Goal: Complete application form: Complete application form

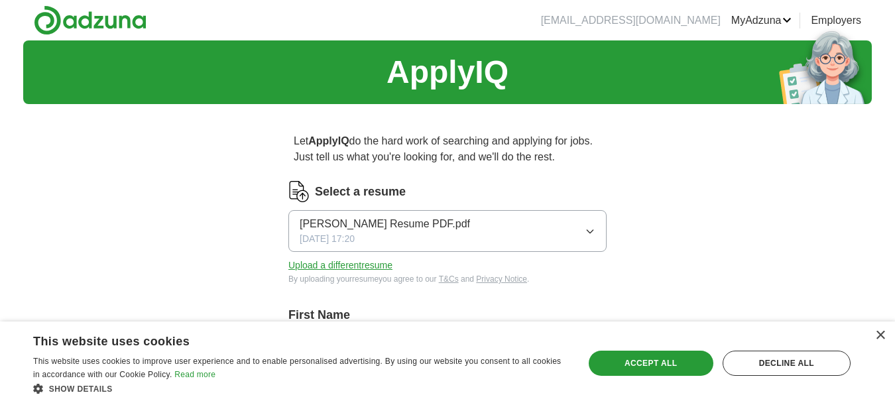
scroll to position [299, 0]
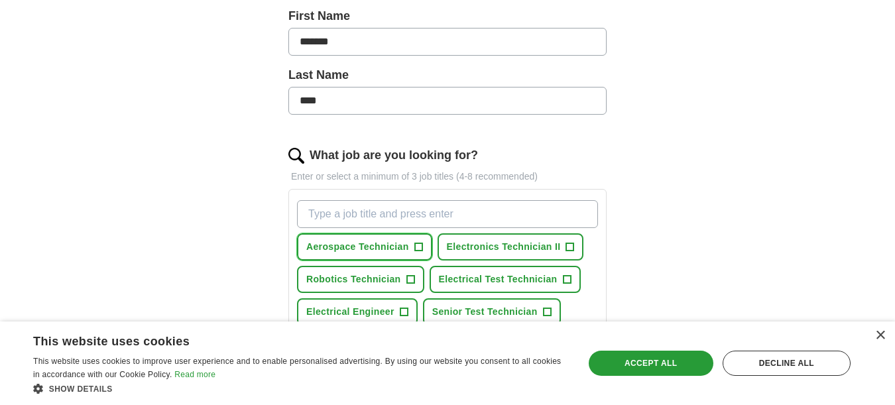
click at [421, 247] on span "+" at bounding box center [418, 247] width 8 height 11
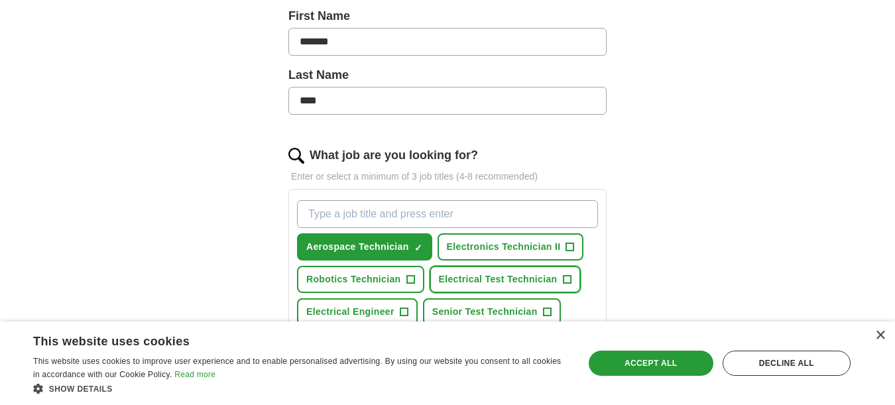
click at [557, 280] on span "Electrical Test Technician" at bounding box center [498, 279] width 119 height 14
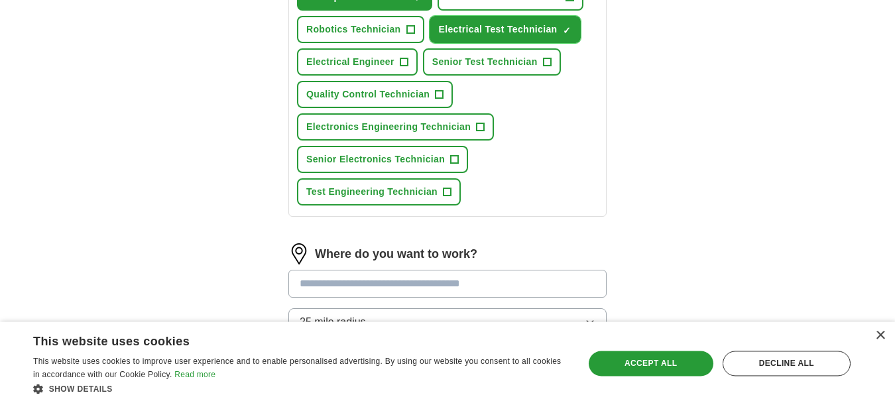
scroll to position [558, 0]
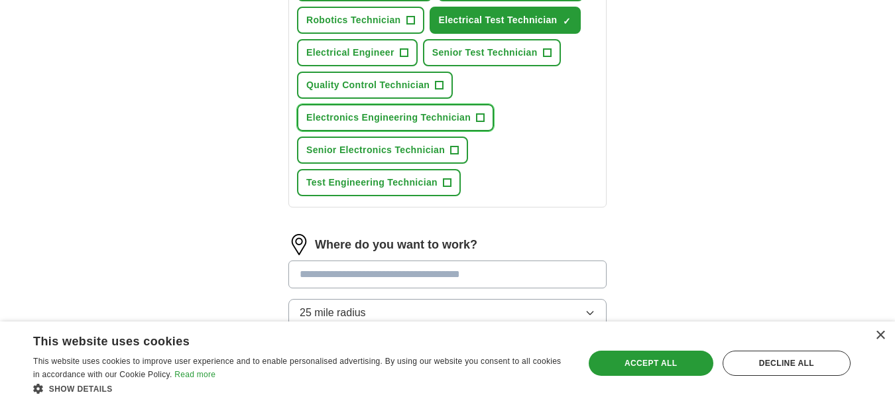
click at [480, 117] on button "Electronics Engineering Technician +" at bounding box center [395, 117] width 197 height 27
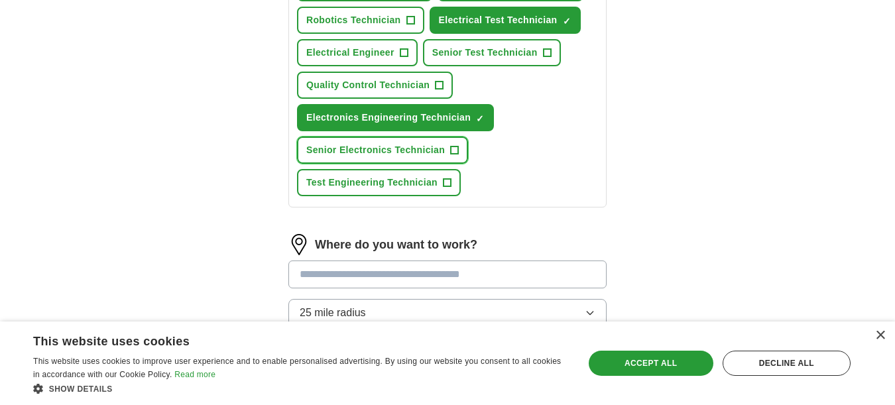
click at [459, 149] on span "+" at bounding box center [455, 150] width 8 height 11
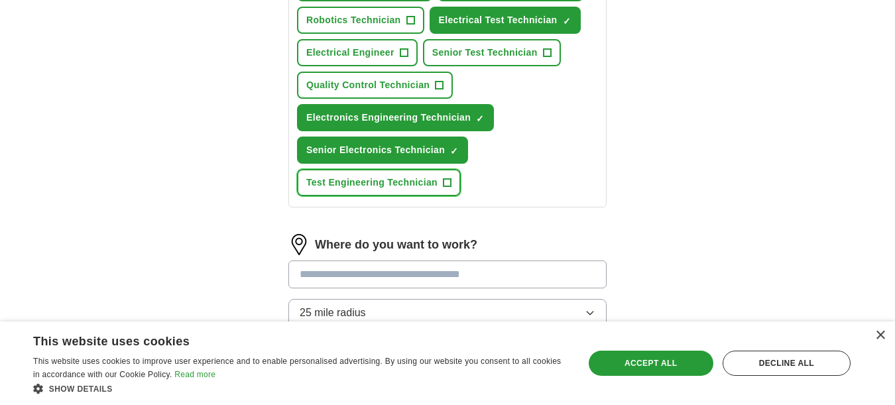
click at [451, 186] on span "+" at bounding box center [447, 183] width 8 height 11
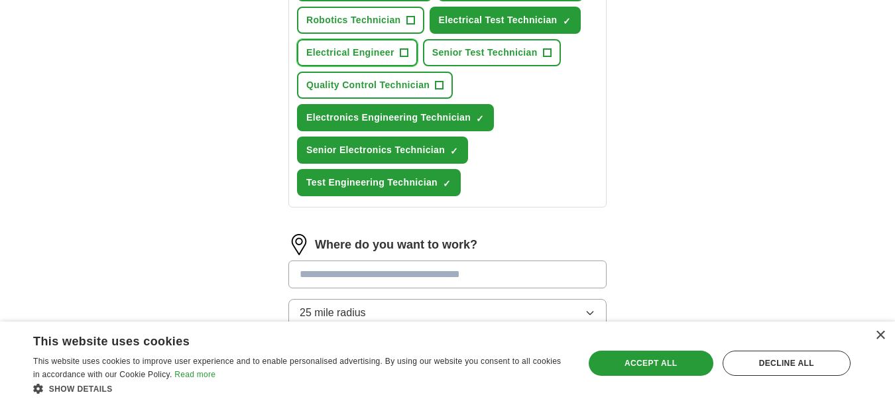
click at [403, 58] on button "Electrical Engineer +" at bounding box center [357, 52] width 121 height 27
click at [551, 57] on span "+" at bounding box center [547, 53] width 8 height 11
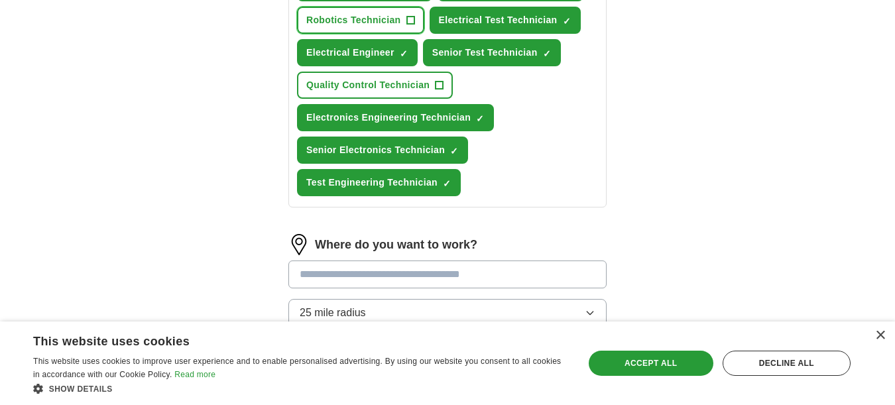
click at [414, 16] on span "+" at bounding box center [410, 20] width 8 height 11
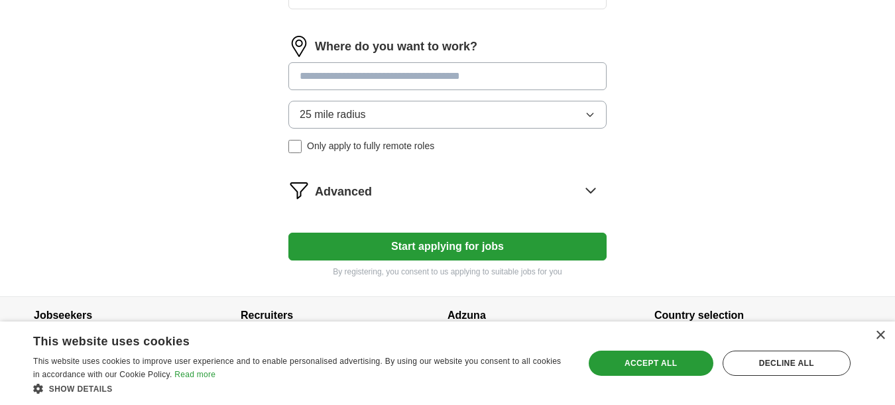
scroll to position [781, 0]
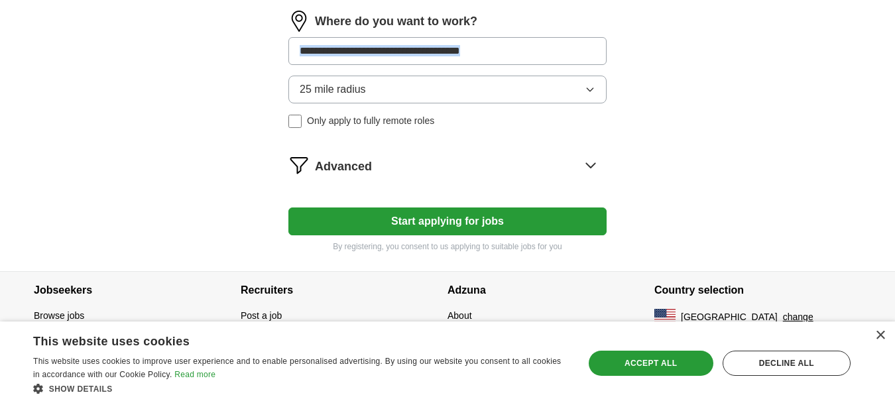
drag, startPoint x: 575, startPoint y: 120, endPoint x: 460, endPoint y: 67, distance: 126.3
drag, startPoint x: 460, startPoint y: 67, endPoint x: 400, endPoint y: 51, distance: 62.4
click at [399, 51] on input at bounding box center [447, 51] width 318 height 28
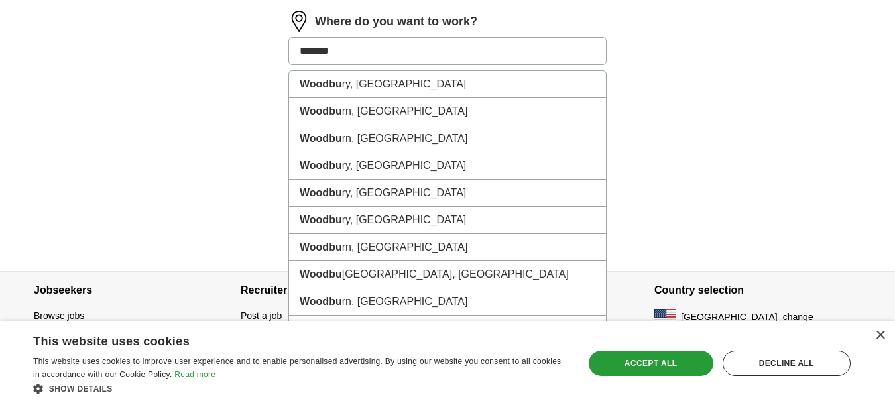
type input "********"
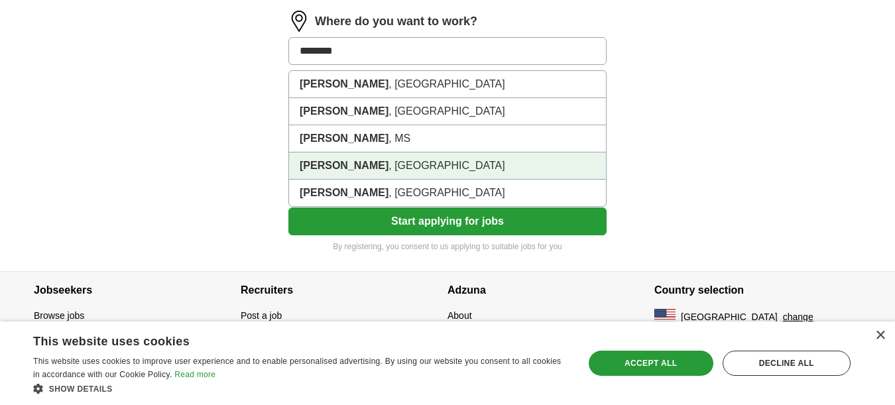
click at [339, 175] on li "Woodburn , OR" at bounding box center [447, 165] width 317 height 27
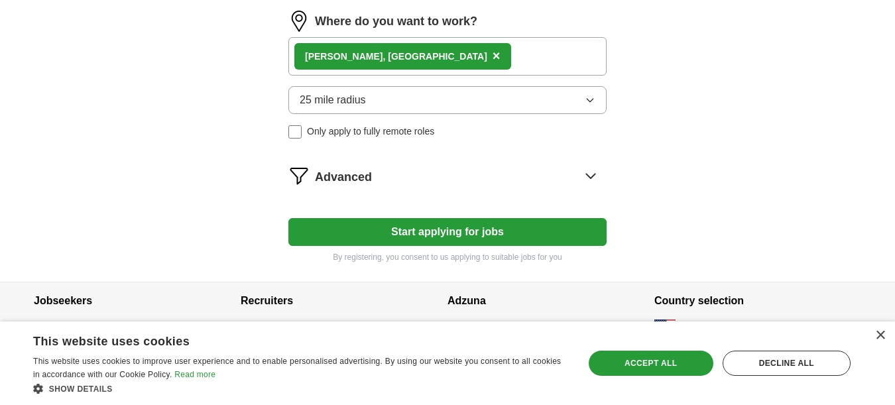
click at [433, 229] on button "Start applying for jobs" at bounding box center [447, 232] width 318 height 28
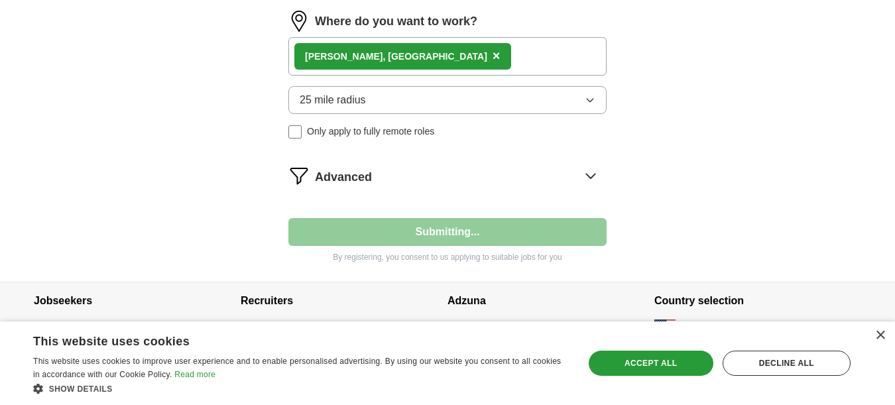
select select "**"
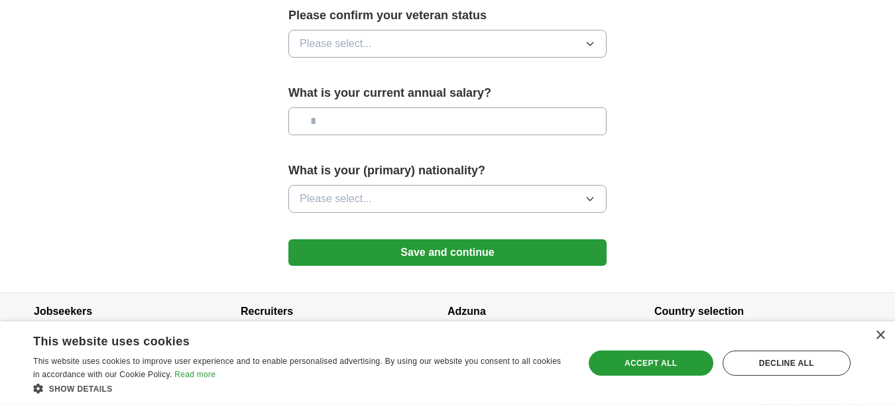
scroll to position [957, 0]
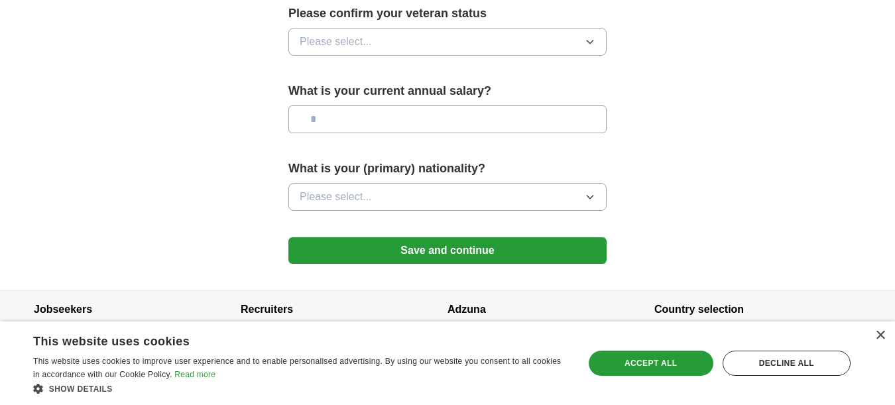
drag, startPoint x: 897, startPoint y: 400, endPoint x: 834, endPoint y: 126, distance: 281.6
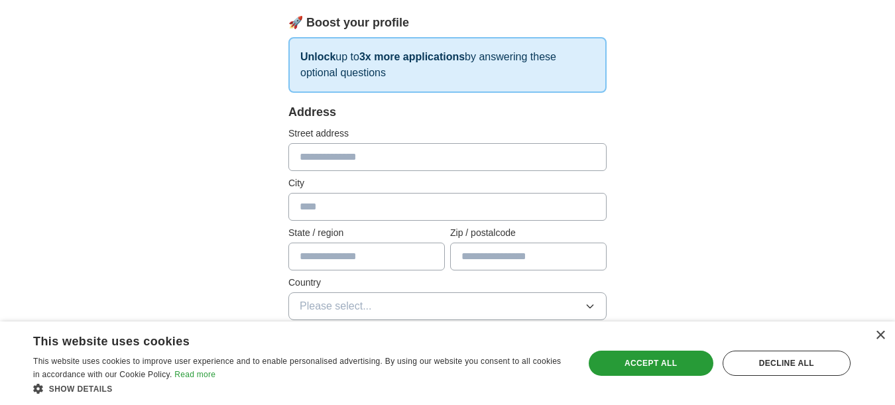
scroll to position [168, 0]
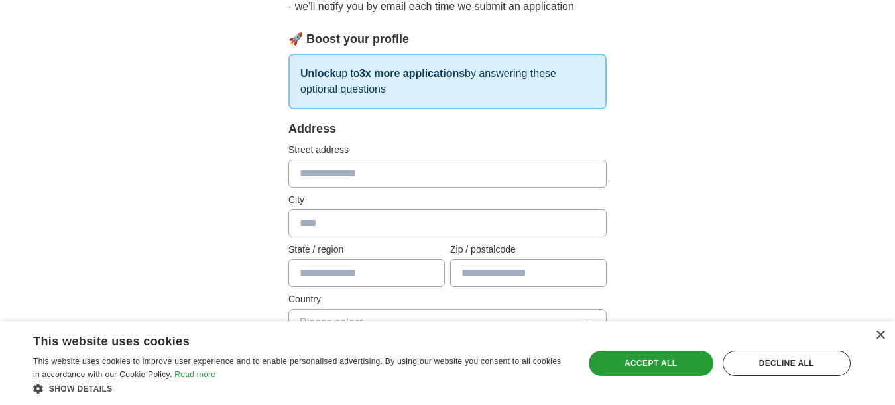
click at [311, 177] on input "text" at bounding box center [447, 174] width 318 height 28
type input "**********"
click at [314, 227] on input "text" at bounding box center [447, 223] width 318 height 28
type input "********"
click at [309, 276] on input "text" at bounding box center [366, 273] width 156 height 28
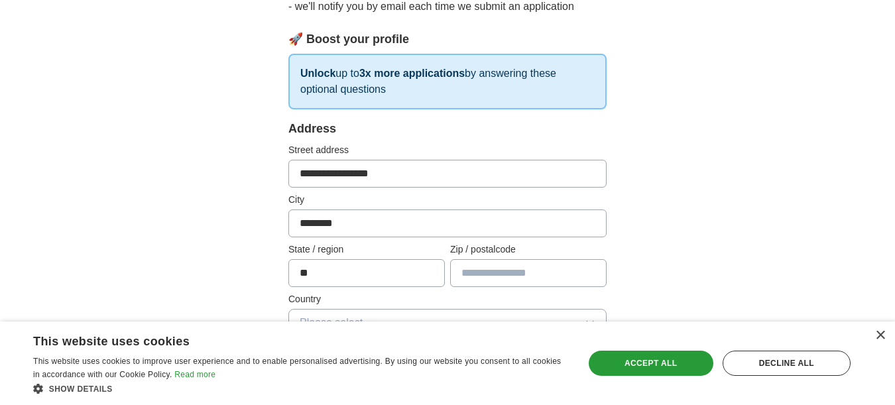
type input "**"
click at [472, 273] on input "text" at bounding box center [528, 273] width 156 height 28
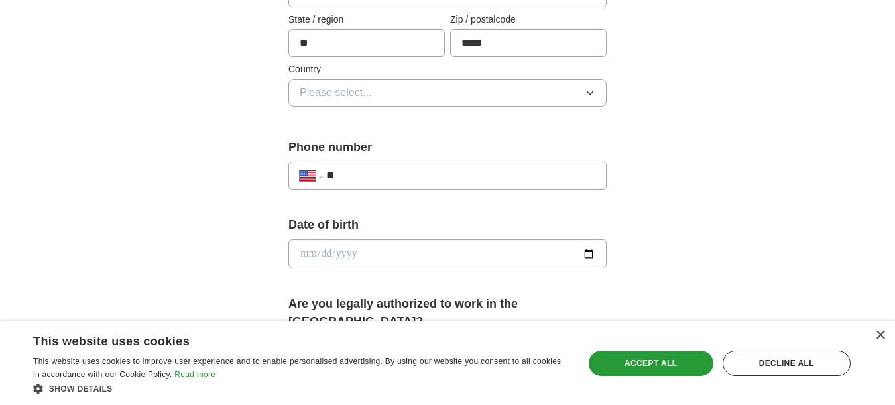
scroll to position [405, 0]
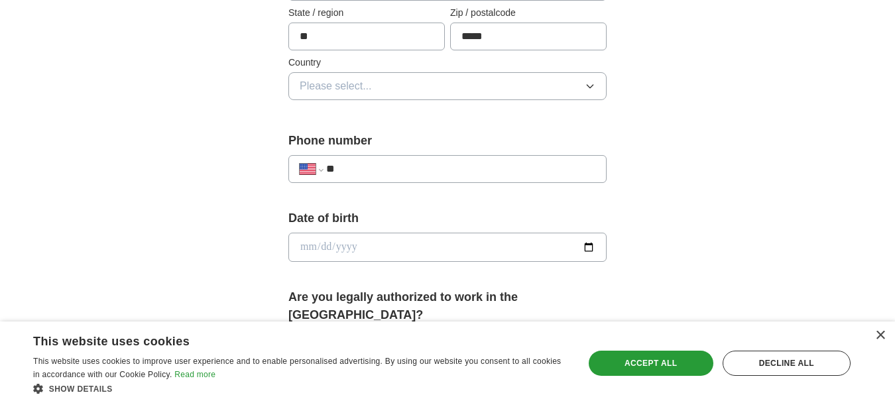
type input "*****"
click at [596, 87] on button "Please select..." at bounding box center [447, 86] width 318 height 28
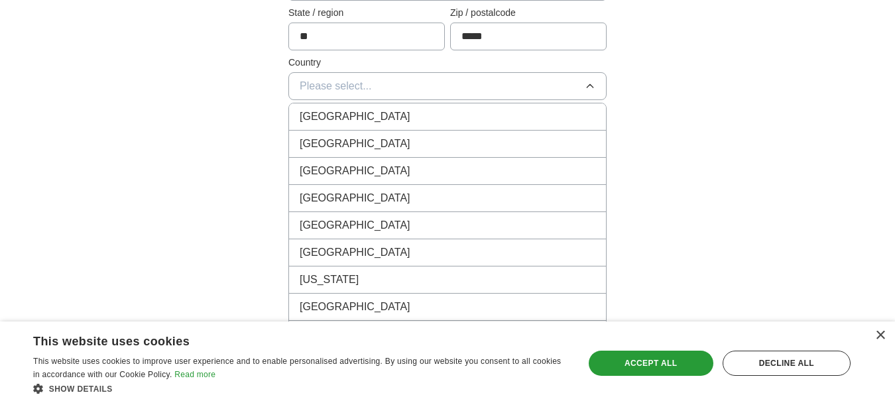
click at [569, 144] on div "United States" at bounding box center [448, 144] width 296 height 16
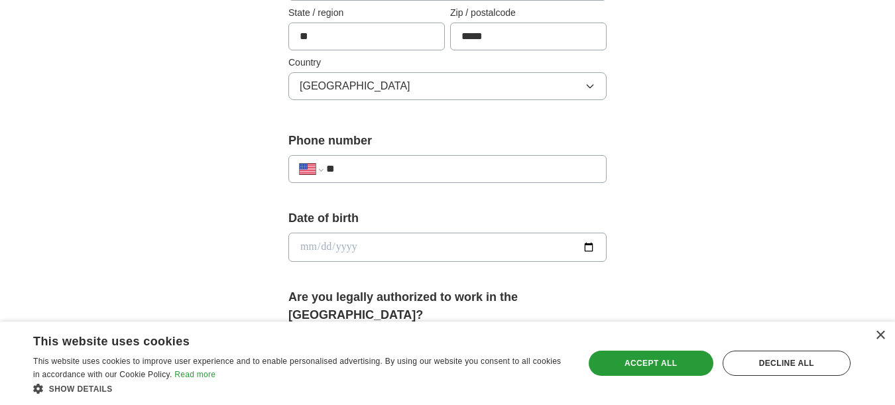
click at [361, 172] on input "**" at bounding box center [460, 169] width 269 height 16
click at [360, 173] on input "**" at bounding box center [460, 169] width 269 height 16
type input "**********"
drag, startPoint x: 527, startPoint y: 250, endPoint x: 590, endPoint y: 248, distance: 62.3
click at [590, 248] on input "date" at bounding box center [447, 247] width 318 height 29
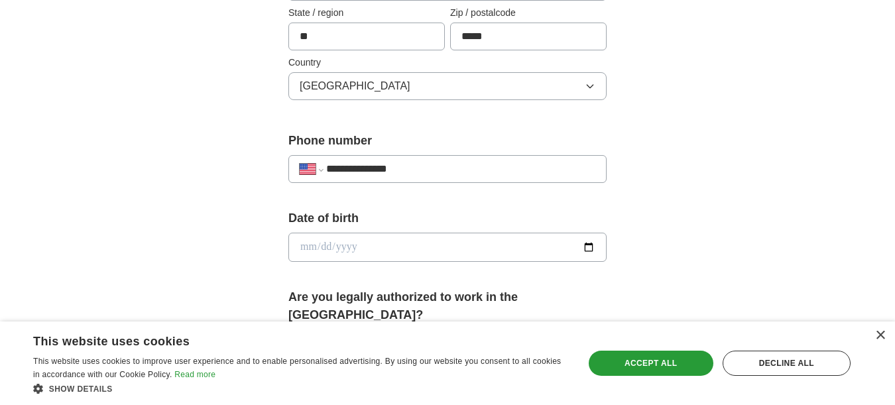
click at [306, 251] on input "date" at bounding box center [447, 247] width 318 height 29
type input "**********"
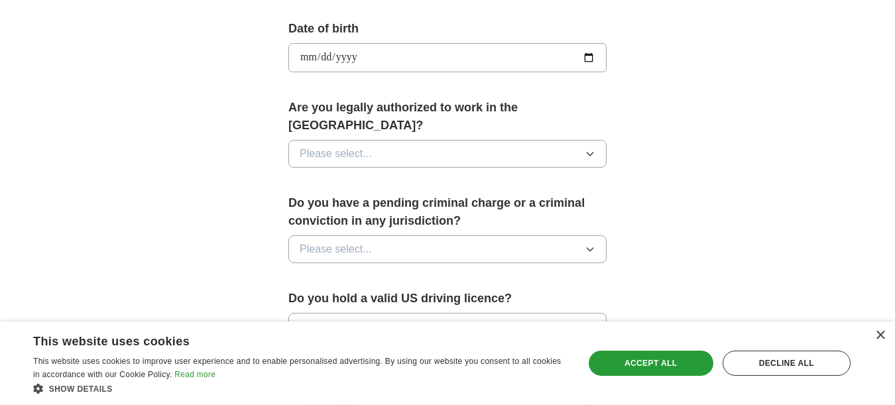
scroll to position [596, 0]
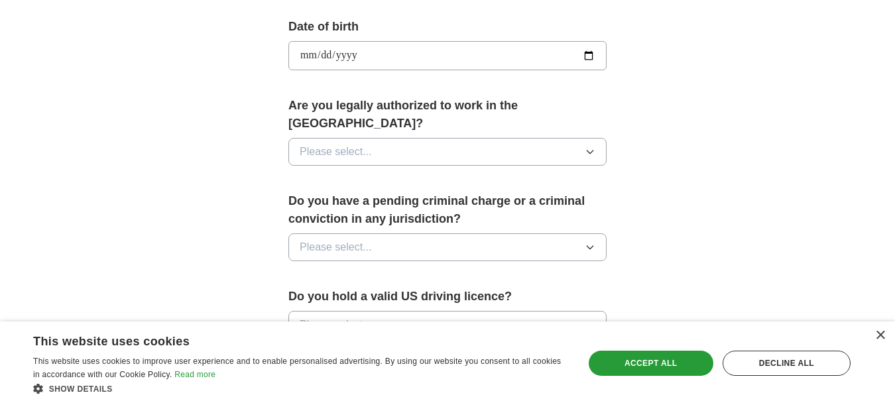
click at [591, 146] on icon "button" at bounding box center [589, 151] width 11 height 11
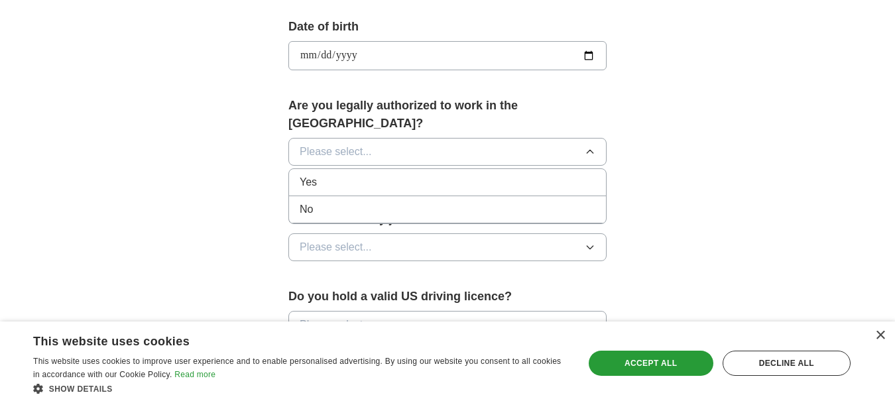
click at [575, 174] on div "Yes" at bounding box center [448, 182] width 296 height 16
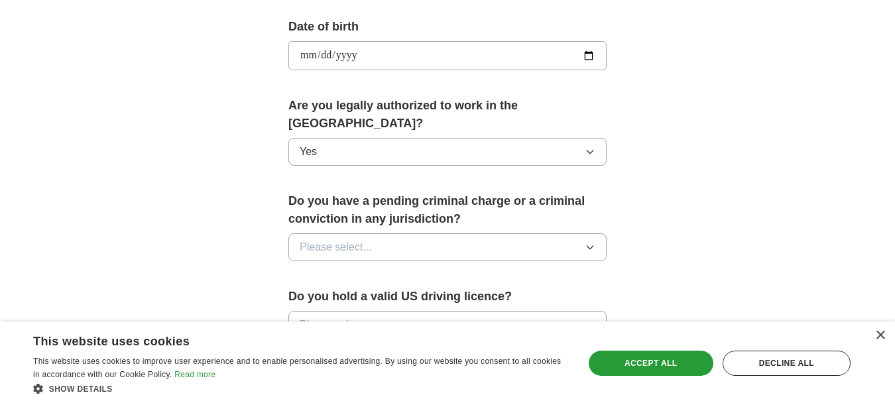
click at [588, 242] on icon "button" at bounding box center [589, 247] width 11 height 11
click at [423, 297] on div "No" at bounding box center [448, 305] width 296 height 16
click at [587, 319] on icon "button" at bounding box center [589, 324] width 11 height 11
click at [588, 319] on icon "button" at bounding box center [589, 324] width 11 height 11
click at [590, 319] on icon "button" at bounding box center [589, 324] width 11 height 11
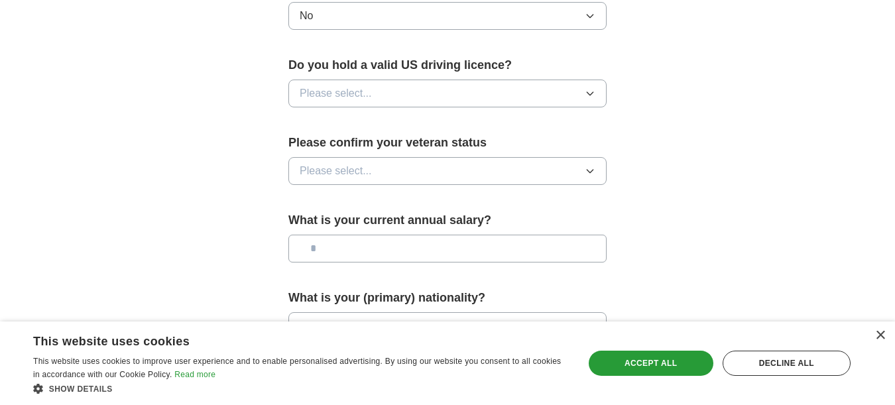
scroll to position [844, 0]
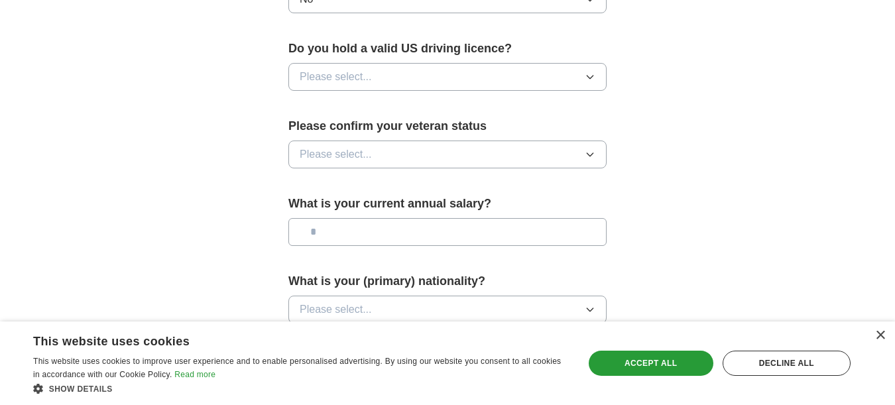
click at [586, 72] on icon "button" at bounding box center [589, 77] width 11 height 11
click at [531, 99] on div "Yes" at bounding box center [448, 107] width 296 height 16
click at [584, 149] on icon "button" at bounding box center [589, 154] width 11 height 11
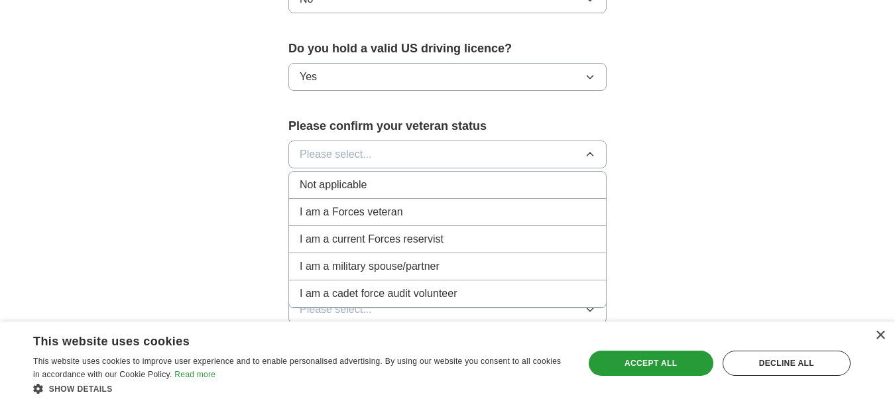
click at [453, 177] on div "Not applicable" at bounding box center [448, 185] width 296 height 16
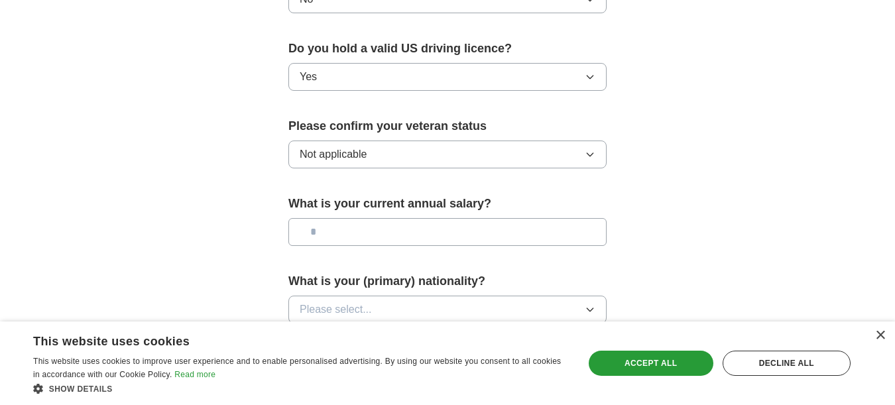
click at [531, 218] on input "text" at bounding box center [447, 232] width 318 height 28
type input "***"
click at [431, 296] on button "Please select..." at bounding box center [447, 310] width 318 height 28
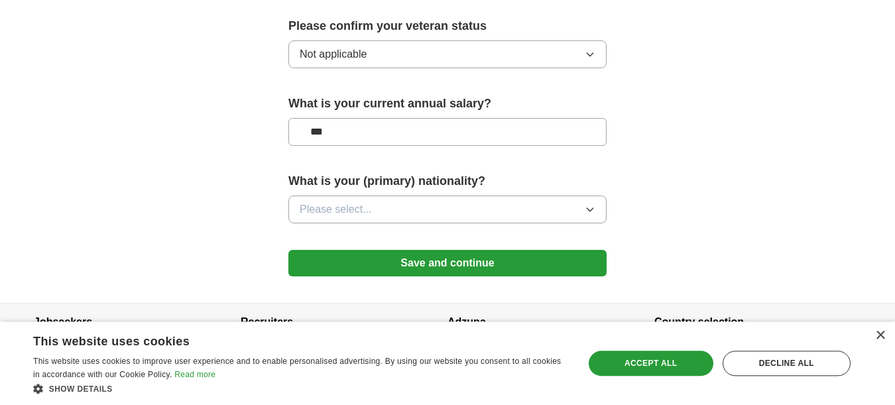
scroll to position [957, 0]
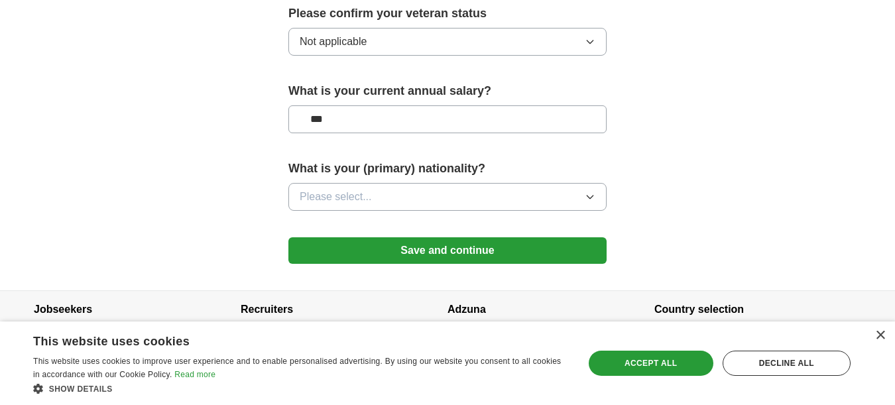
click at [589, 195] on icon "button" at bounding box center [589, 196] width 6 height 3
click at [770, 363] on div "Decline all" at bounding box center [786, 363] width 128 height 25
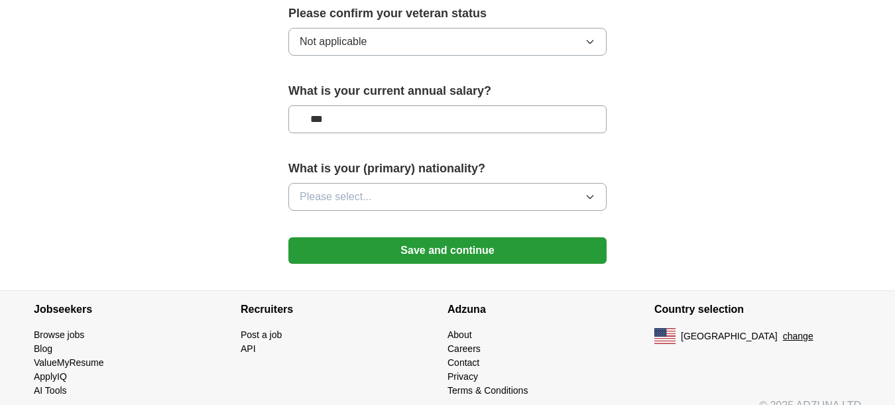
click at [592, 192] on icon "button" at bounding box center [589, 197] width 11 height 11
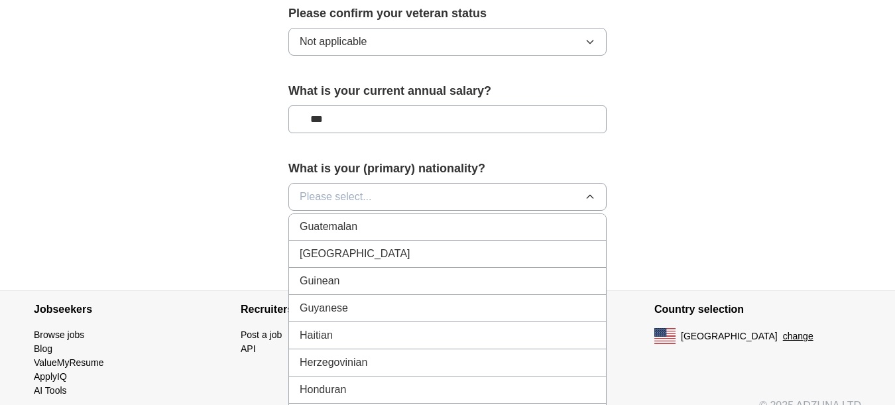
scroll to position [2171, 0]
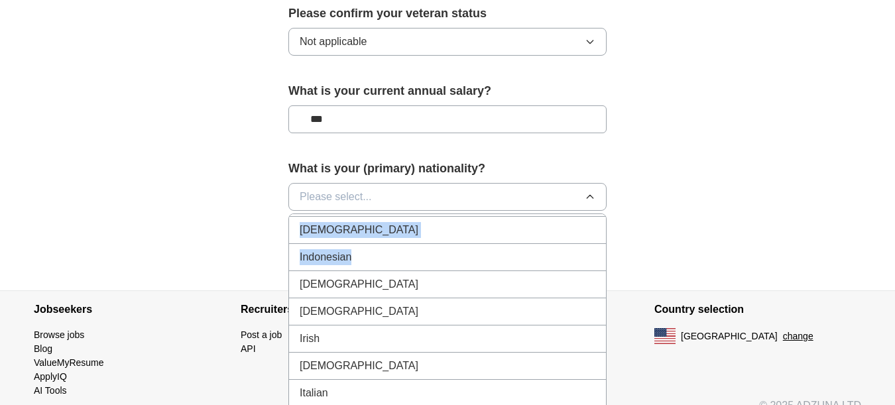
drag, startPoint x: 584, startPoint y: 231, endPoint x: 600, endPoint y: 203, distance: 32.4
click at [600, 213] on ul "American British Afghan Albanian Algerian Andorran Angolan Antiguans Argentinea…" at bounding box center [447, 345] width 318 height 265
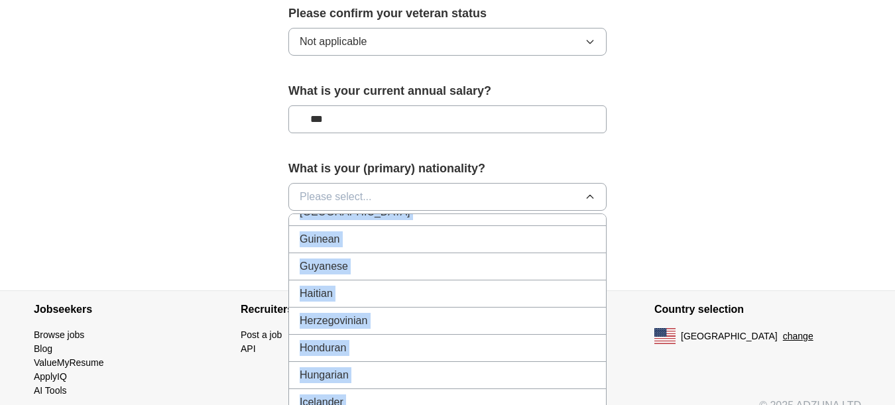
scroll to position [1968, 0]
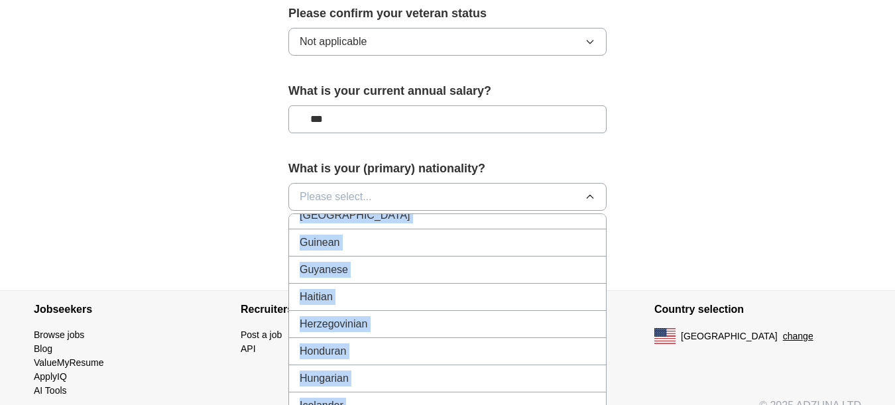
click at [378, 183] on button "Please select..." at bounding box center [447, 197] width 318 height 28
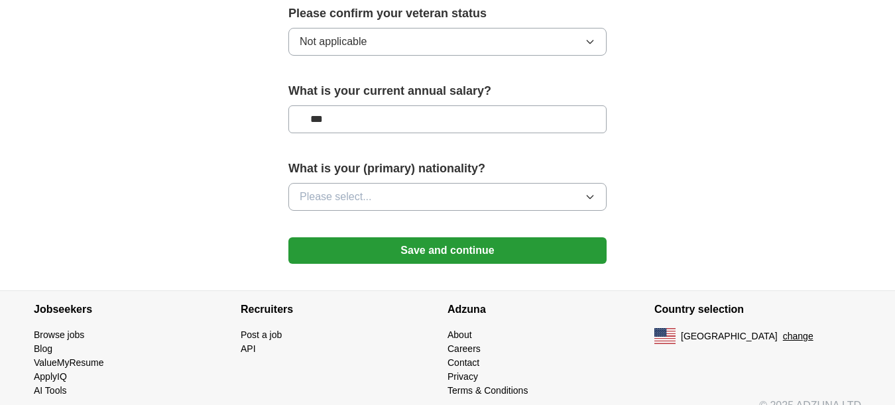
drag, startPoint x: 397, startPoint y: 177, endPoint x: 640, endPoint y: 198, distance: 244.1
click at [486, 184] on button "Please select..." at bounding box center [447, 197] width 318 height 28
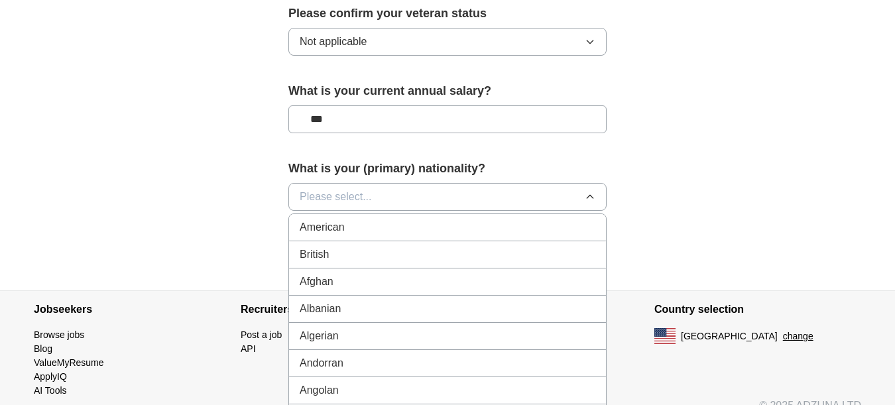
click at [449, 219] on div "American" at bounding box center [448, 227] width 296 height 16
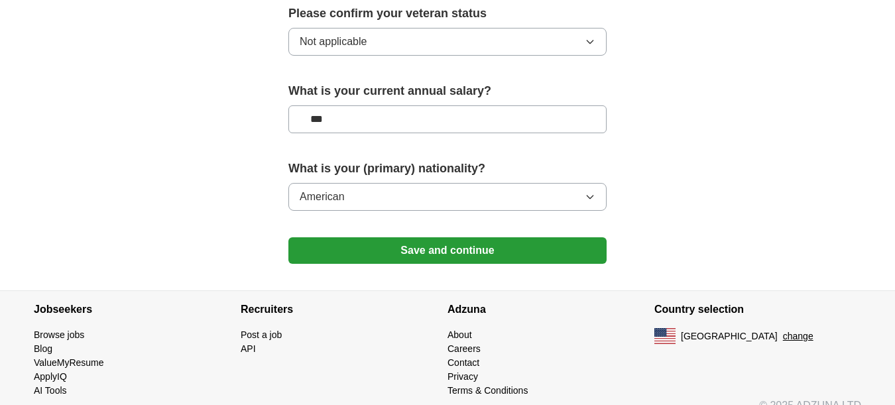
click at [441, 237] on button "Save and continue" at bounding box center [447, 250] width 318 height 27
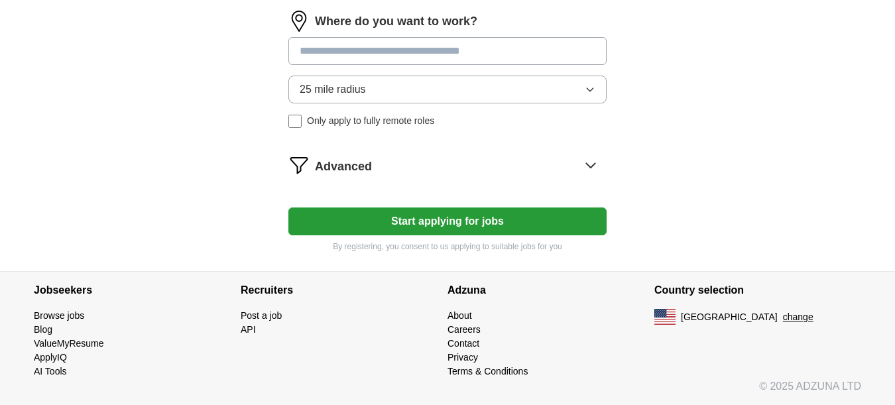
scroll to position [781, 0]
